Goal: Transaction & Acquisition: Subscribe to service/newsletter

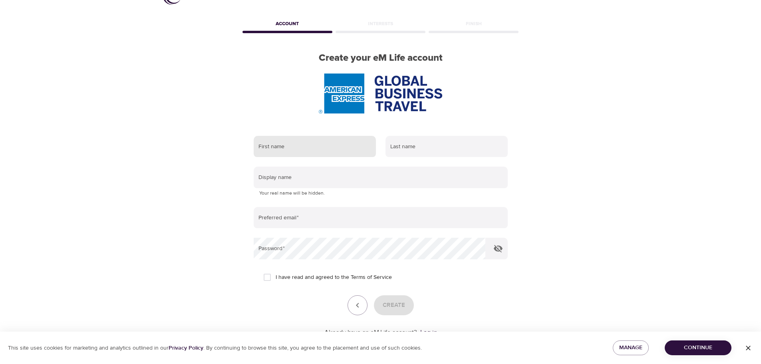
scroll to position [11, 0]
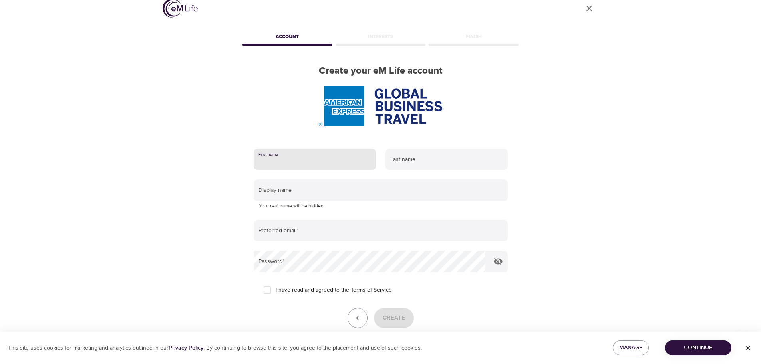
click at [278, 161] on input "text" at bounding box center [315, 160] width 122 height 22
type input "[PERSON_NAME]"
click at [409, 167] on input "text" at bounding box center [446, 160] width 122 height 22
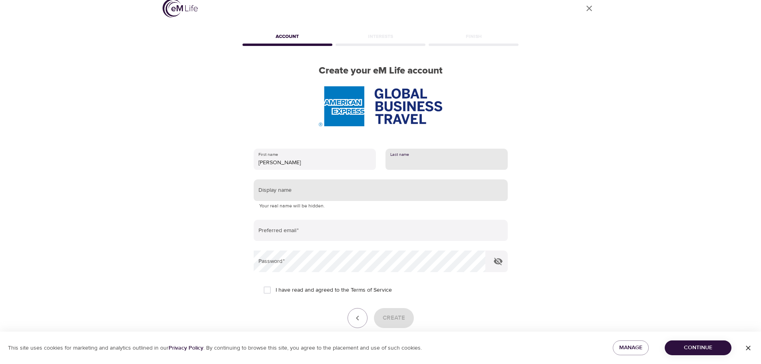
type input "Peng"
click at [287, 198] on input "text" at bounding box center [381, 190] width 254 height 22
type input "[PERSON_NAME]"
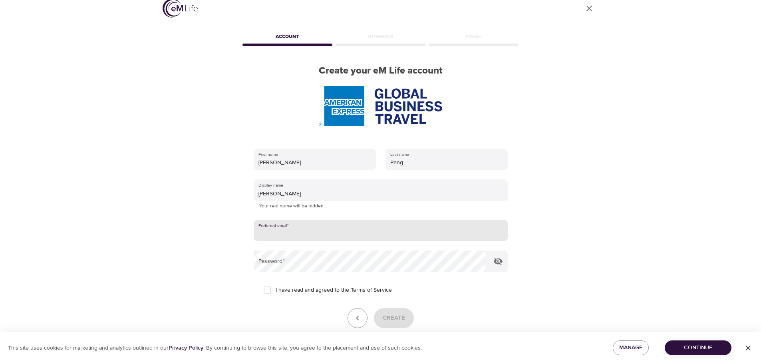
click at [281, 238] on input "email" at bounding box center [381, 231] width 254 height 22
type input "[PERSON_NAME][EMAIL_ADDRESS][DOMAIN_NAME]"
click at [497, 264] on icon "button" at bounding box center [498, 262] width 9 height 8
click at [268, 289] on input "I have read and agreed to the Terms of Service" at bounding box center [267, 290] width 17 height 17
checkbox input "true"
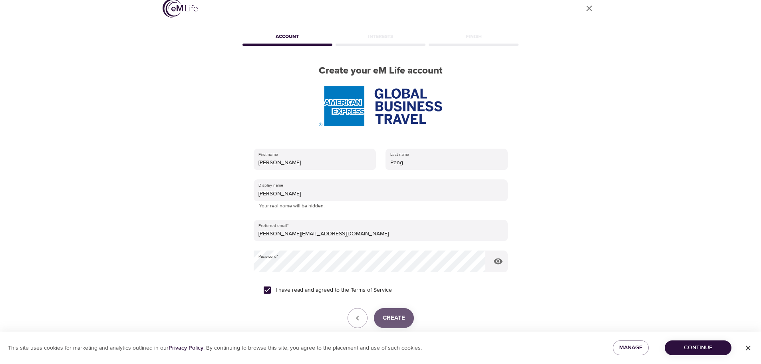
click at [397, 322] on span "Create" at bounding box center [394, 318] width 22 height 10
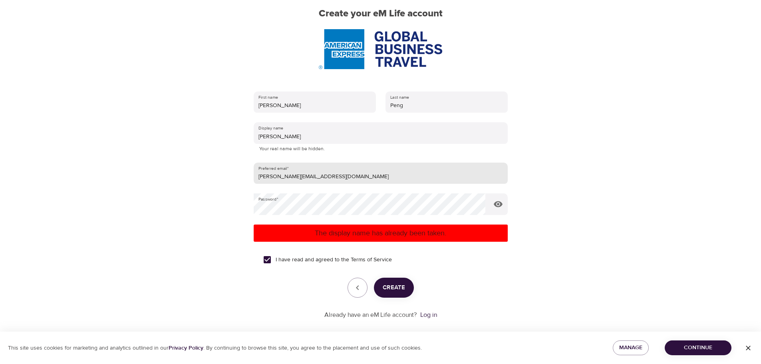
scroll to position [77, 0]
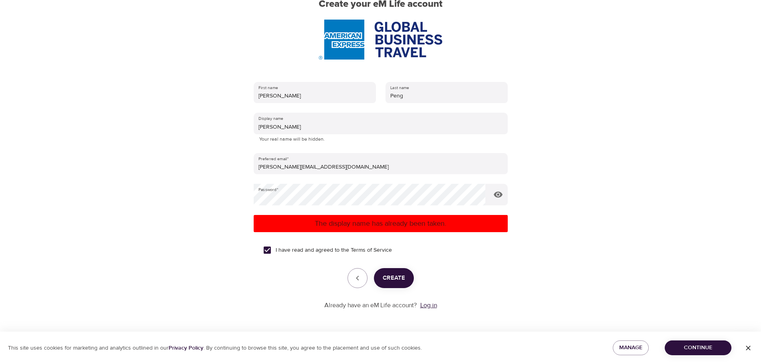
click at [433, 306] on link "Log in" at bounding box center [428, 305] width 17 height 8
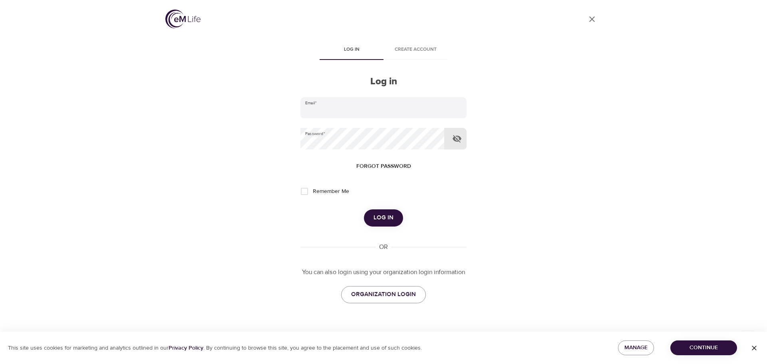
type input "[PERSON_NAME][EMAIL_ADDRESS][DOMAIN_NAME]"
click at [457, 140] on icon "button" at bounding box center [457, 139] width 10 height 10
click at [303, 193] on input "Remember Me" at bounding box center [304, 191] width 17 height 17
checkbox input "true"
click at [383, 219] on span "Log in" at bounding box center [383, 217] width 20 height 10
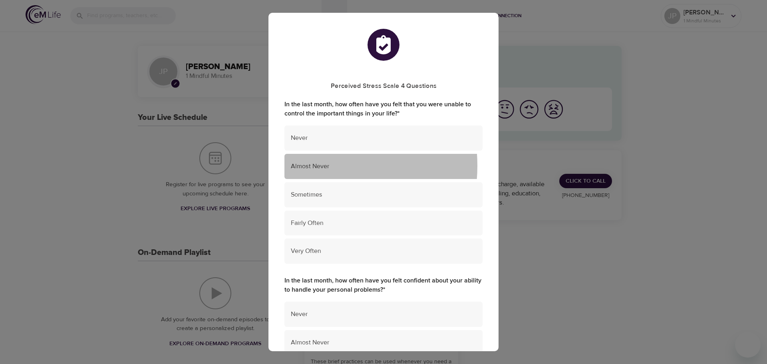
click at [310, 166] on span "Almost Never" at bounding box center [383, 166] width 185 height 9
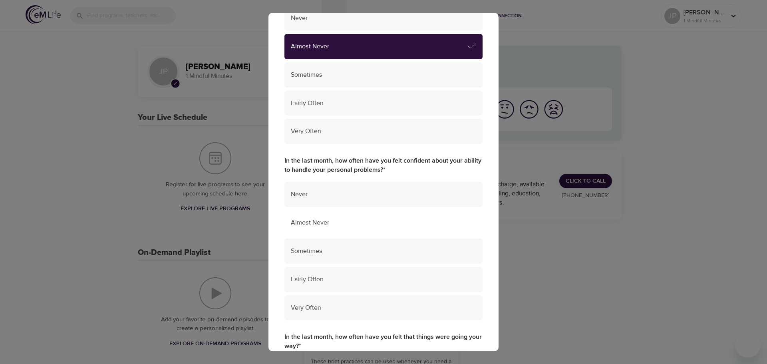
scroll to position [160, 0]
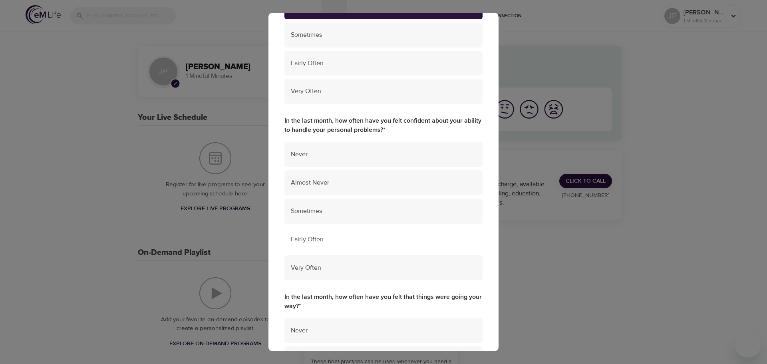
click at [307, 236] on span "Fairly Often" at bounding box center [383, 239] width 185 height 9
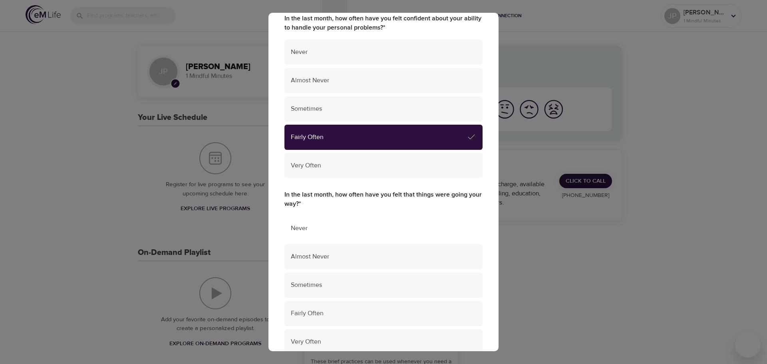
scroll to position [280, 0]
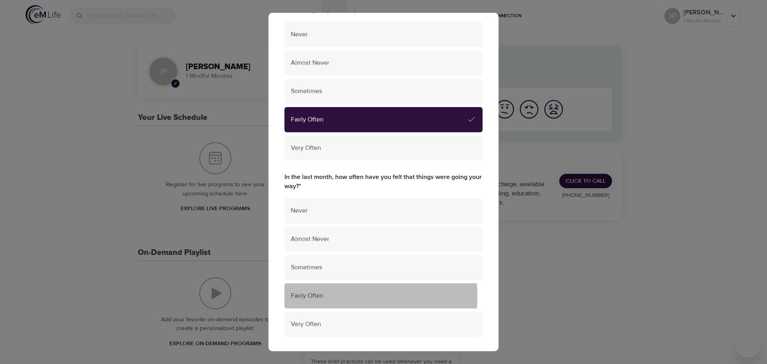
click at [296, 297] on span "Fairly Often" at bounding box center [383, 295] width 185 height 9
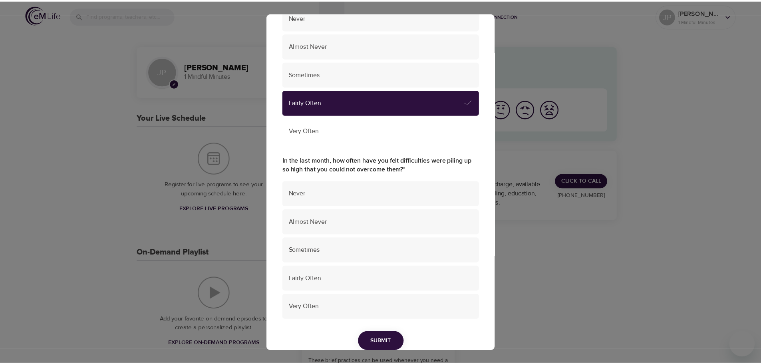
scroll to position [479, 0]
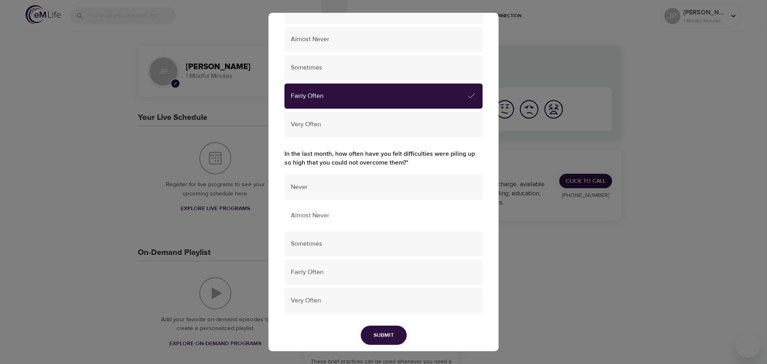
click at [302, 210] on div "Almost Never" at bounding box center [383, 215] width 198 height 25
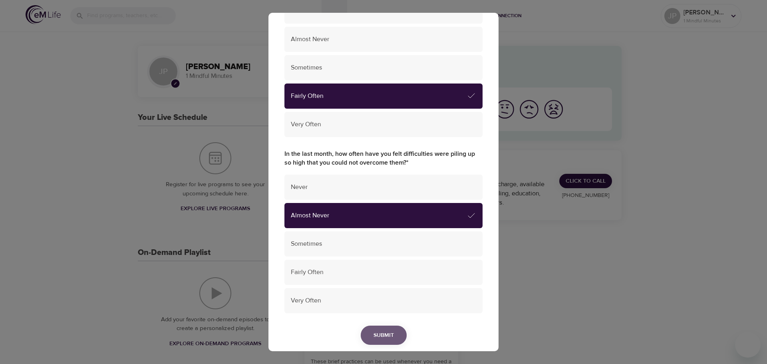
click at [381, 331] on span "Submit" at bounding box center [383, 335] width 20 height 10
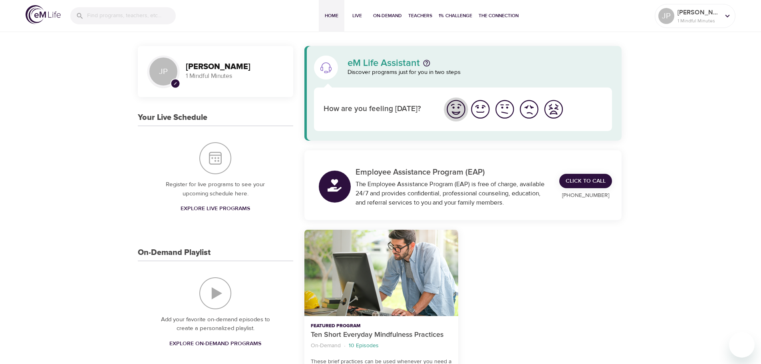
click at [456, 112] on img "I'm feeling great" at bounding box center [456, 109] width 22 height 22
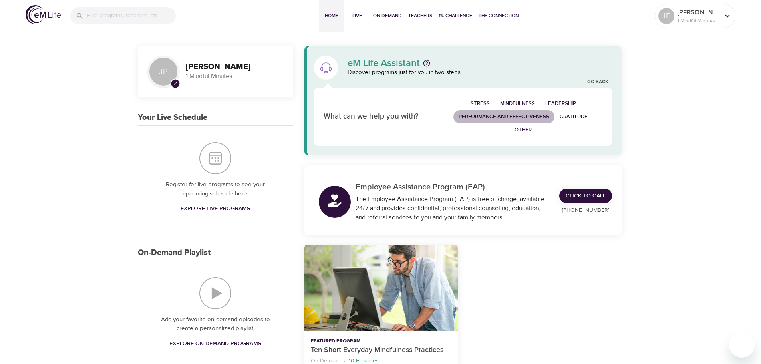
click at [505, 116] on span "Performance and Effectiveness" at bounding box center [503, 116] width 91 height 9
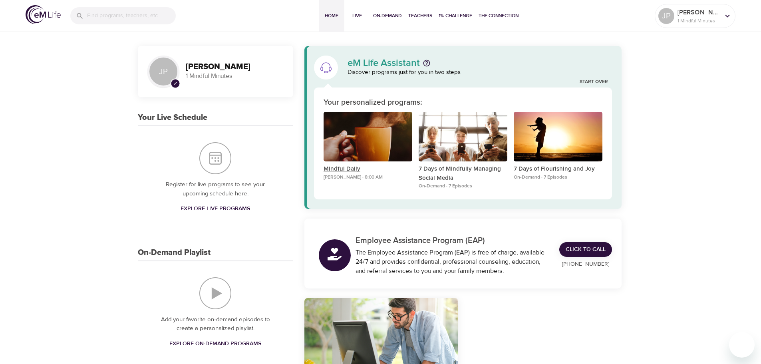
click at [343, 170] on p "Mindful Daily" at bounding box center [367, 169] width 89 height 9
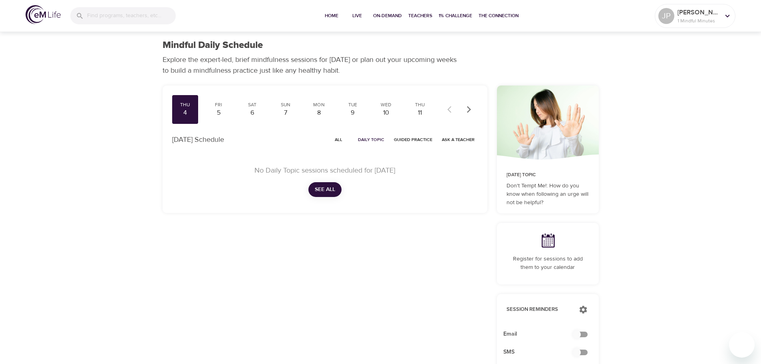
scroll to position [40, 0]
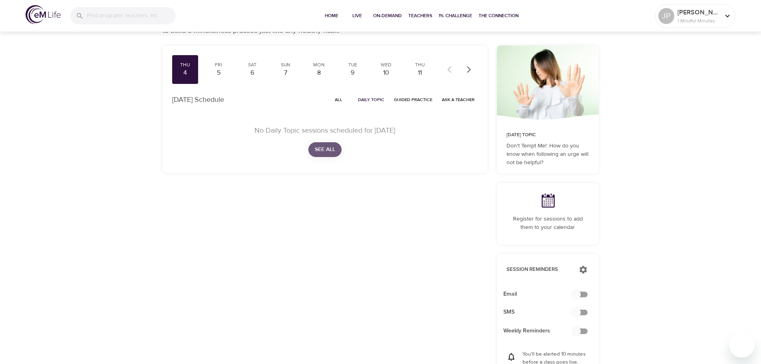
click at [327, 149] on span "See All" at bounding box center [325, 150] width 20 height 10
click at [465, 70] on icon "button" at bounding box center [469, 69] width 8 height 8
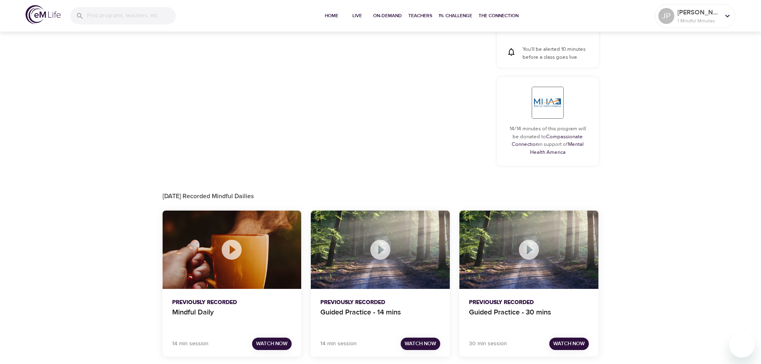
scroll to position [348, 0]
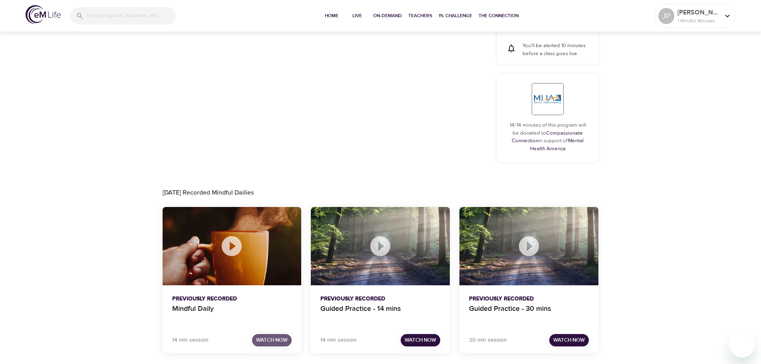
click at [269, 340] on span "Watch Now" at bounding box center [272, 339] width 32 height 9
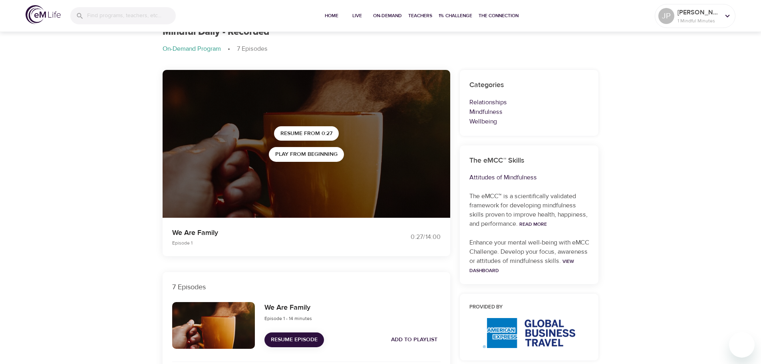
scroll to position [348, 0]
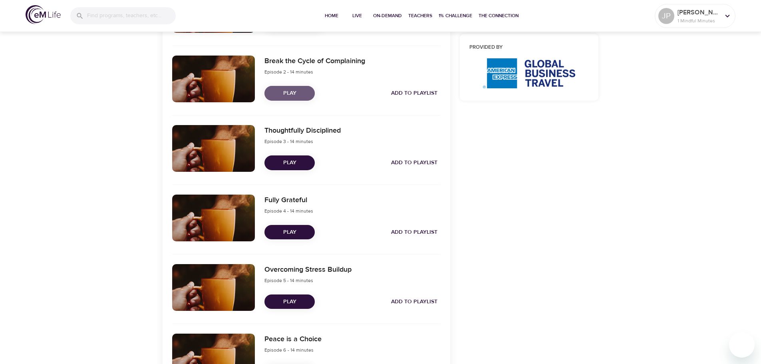
click at [296, 94] on span "Play" at bounding box center [290, 93] width 38 height 10
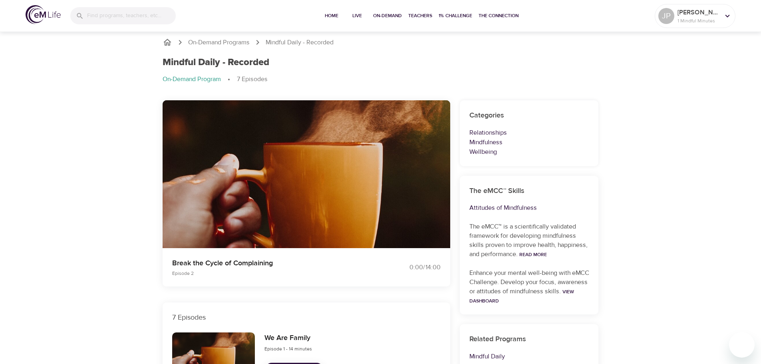
scroll to position [0, 0]
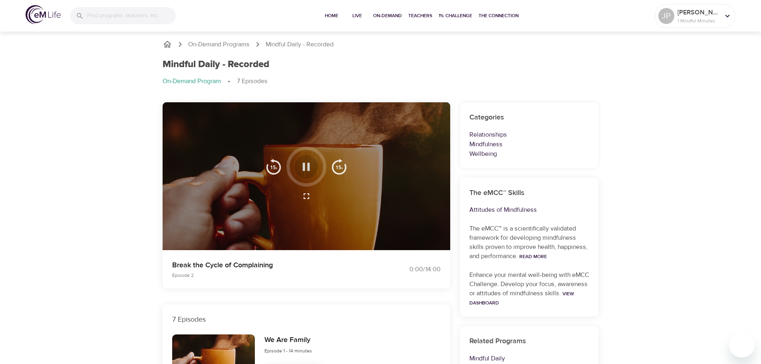
click at [303, 172] on icon "button" at bounding box center [306, 167] width 14 height 14
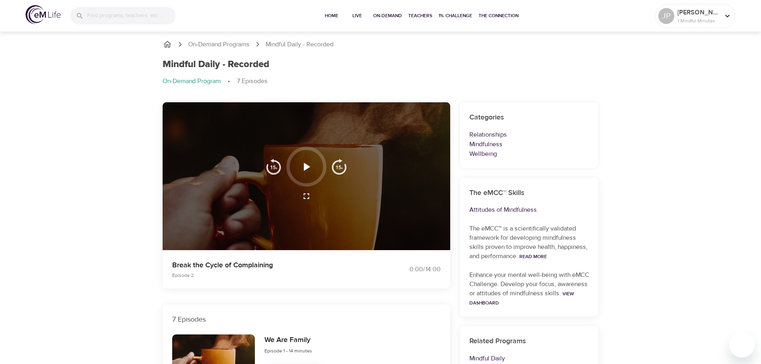
click at [306, 168] on icon "button" at bounding box center [307, 167] width 6 height 8
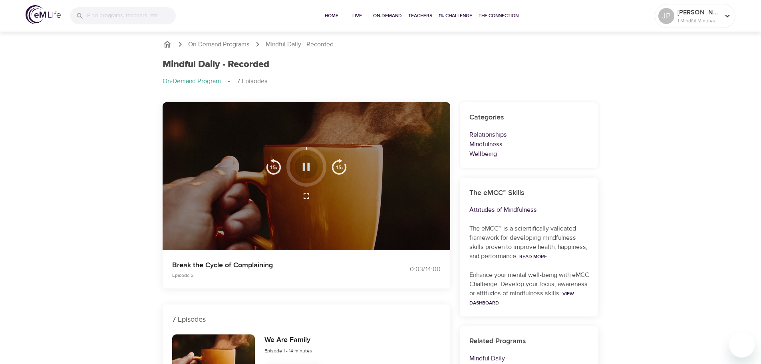
click at [305, 167] on icon "button" at bounding box center [306, 167] width 14 height 14
